Goal: Transaction & Acquisition: Purchase product/service

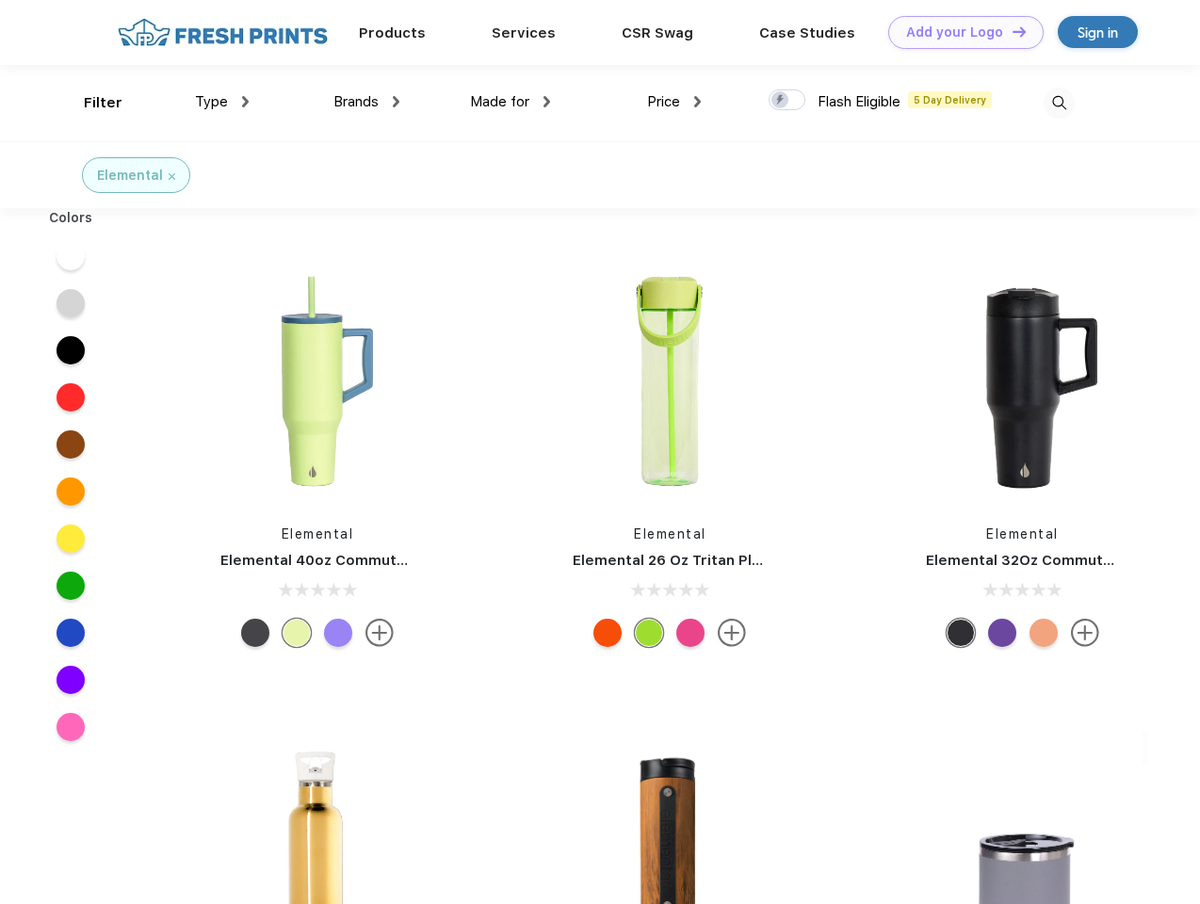
click at [959, 32] on link "Add your Logo Design Tool" at bounding box center [965, 32] width 155 height 33
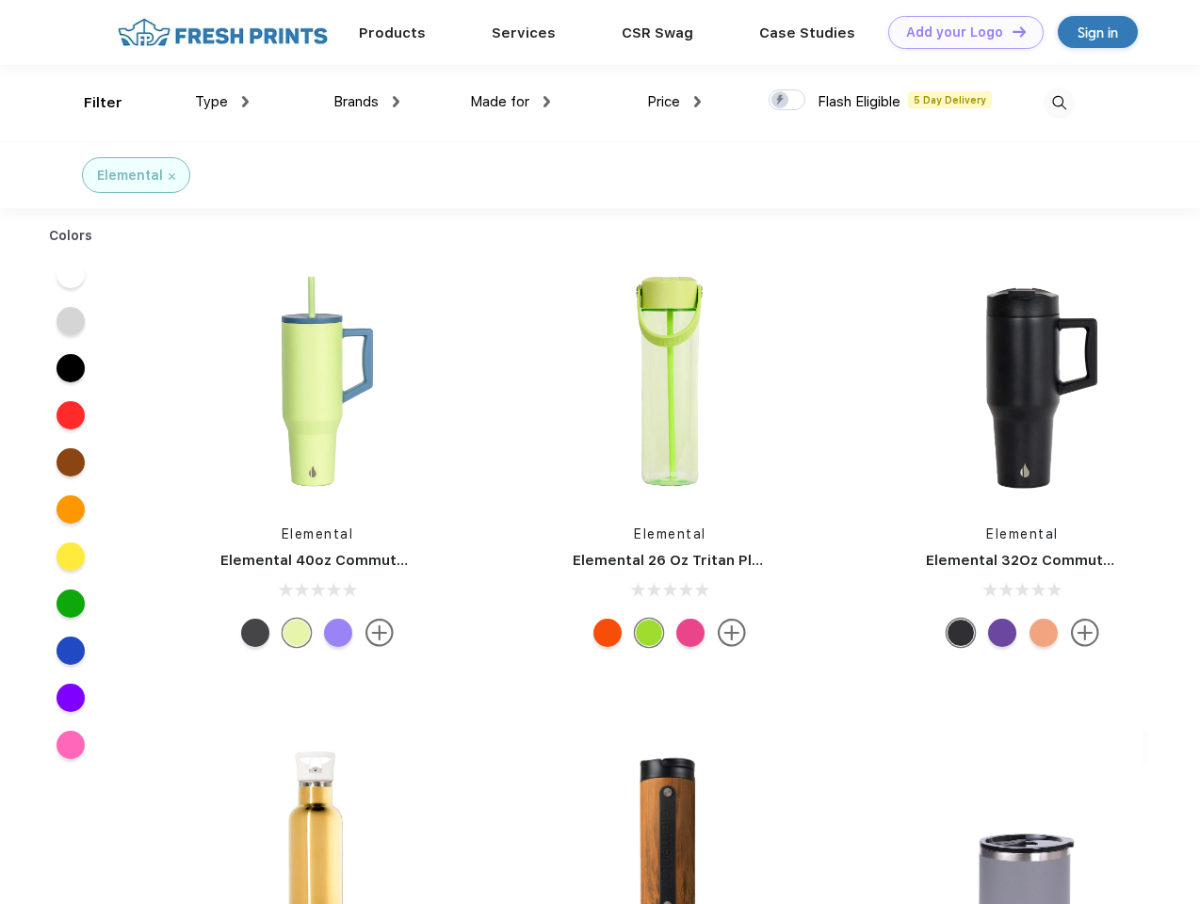
click at [0, 0] on div "Design Tool" at bounding box center [0, 0] width 0 height 0
click at [1011, 31] on link "Add your Logo Design Tool" at bounding box center [965, 32] width 155 height 33
click at [90, 103] on div "Filter" at bounding box center [103, 103] width 39 height 22
click at [222, 102] on span "Type" at bounding box center [211, 101] width 33 height 17
click at [366, 102] on span "Brands" at bounding box center [355, 101] width 45 height 17
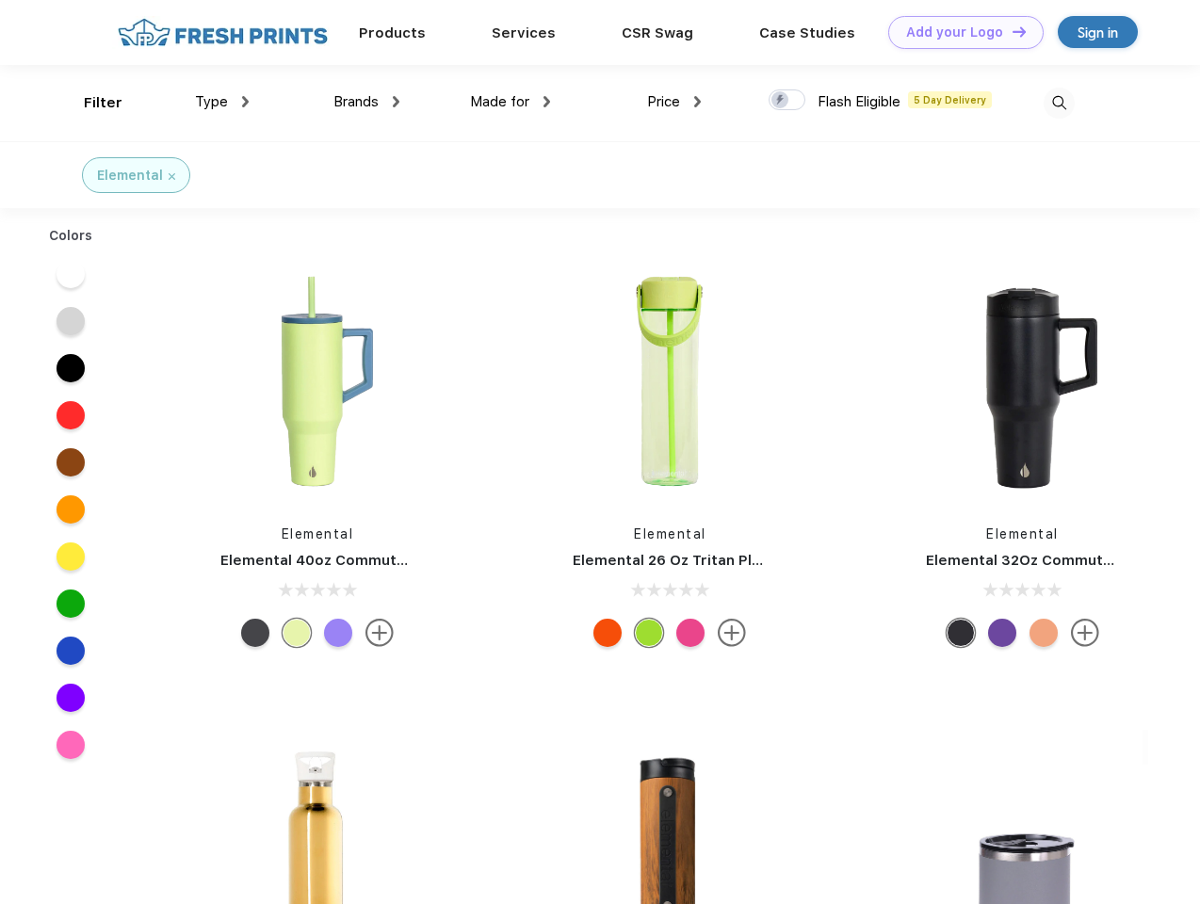
click at [510, 102] on span "Made for" at bounding box center [499, 101] width 59 height 17
click at [674, 102] on span "Price" at bounding box center [663, 101] width 33 height 17
click at [787, 101] on div at bounding box center [787, 99] width 37 height 21
click at [781, 101] on input "checkbox" at bounding box center [775, 95] width 12 height 12
click at [1059, 103] on img at bounding box center [1059, 103] width 31 height 31
